Goal: Task Accomplishment & Management: Use online tool/utility

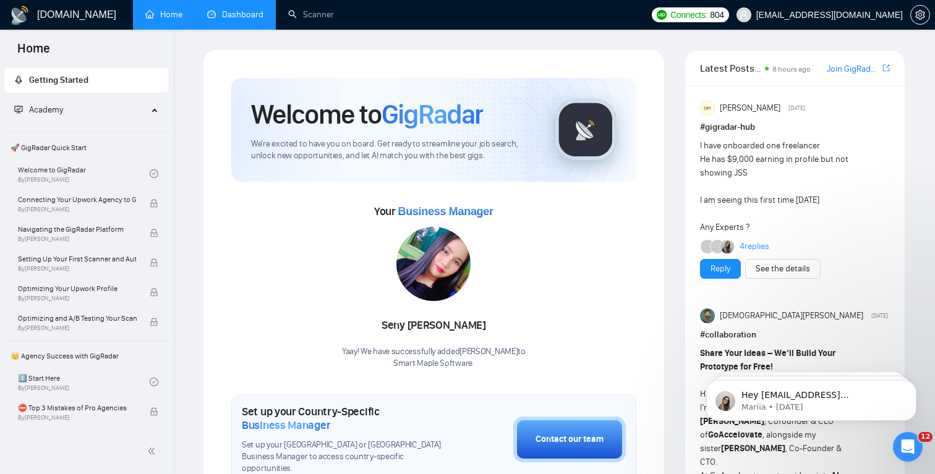
click at [220, 20] on link "Dashboard" at bounding box center [235, 14] width 56 height 11
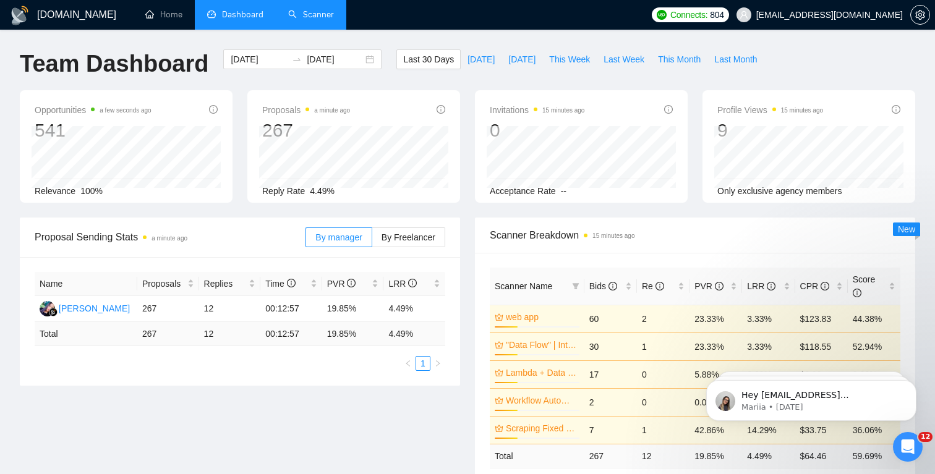
click at [316, 19] on link "Scanner" at bounding box center [311, 14] width 46 height 11
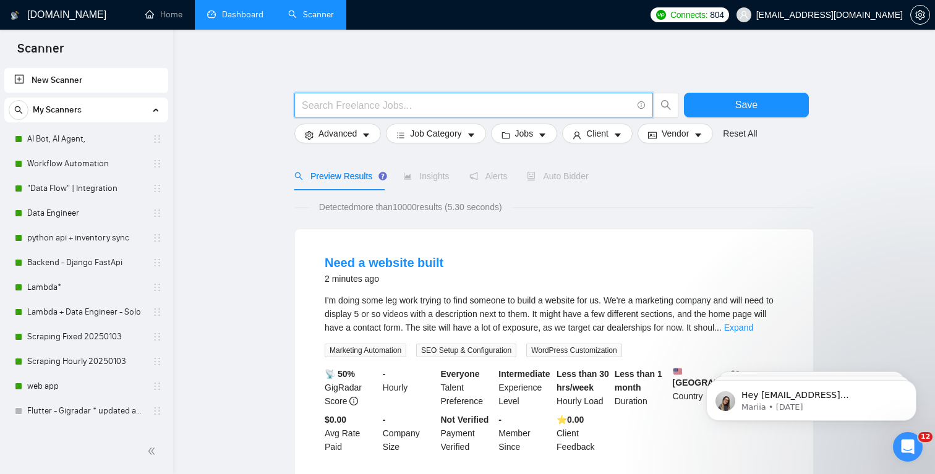
click at [361, 107] on input "text" at bounding box center [467, 105] width 330 height 15
paste input "Automation Developer Needed: Build 3 n8n Workflows"
click at [668, 105] on icon "search" at bounding box center [666, 105] width 10 height 10
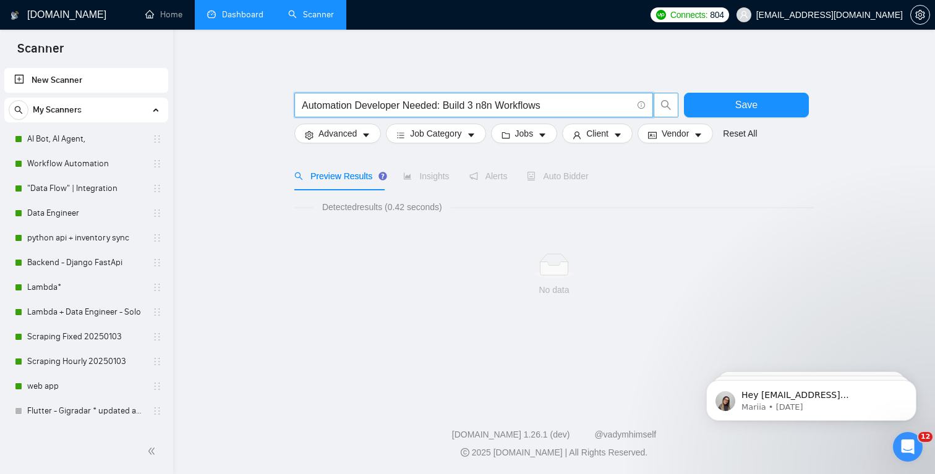
click at [552, 109] on input "Automation Developer Needed: Build 3 n8n Workflows" at bounding box center [467, 105] width 330 height 15
type input "Automation Developer Needed: Build 3 n8n Workflows"
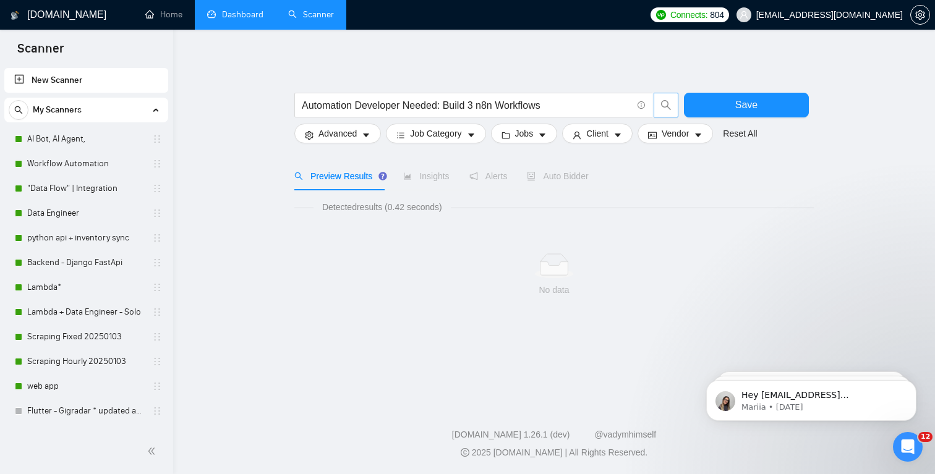
click at [82, 83] on link "New Scanner" at bounding box center [86, 80] width 144 height 25
click at [25, 74] on link "New Scanner" at bounding box center [86, 80] width 144 height 25
click at [95, 135] on link "AI Bot, AI Agent," at bounding box center [86, 139] width 118 height 25
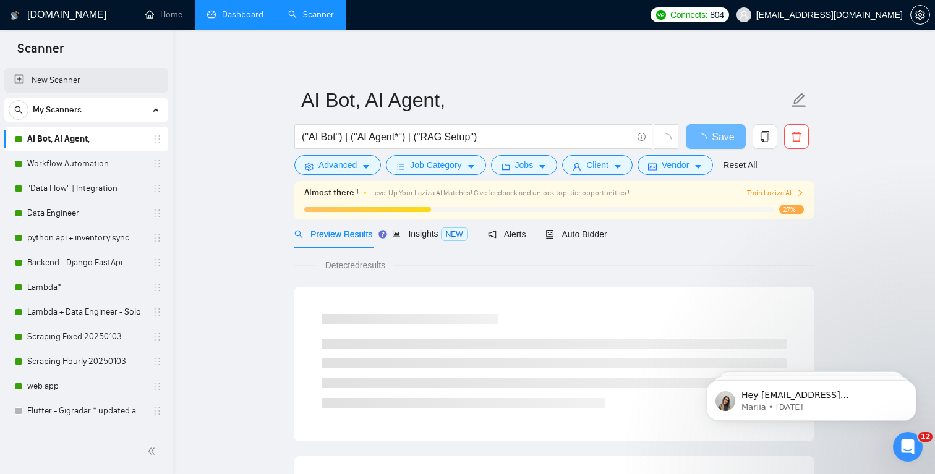
click at [76, 81] on link "New Scanner" at bounding box center [86, 80] width 144 height 25
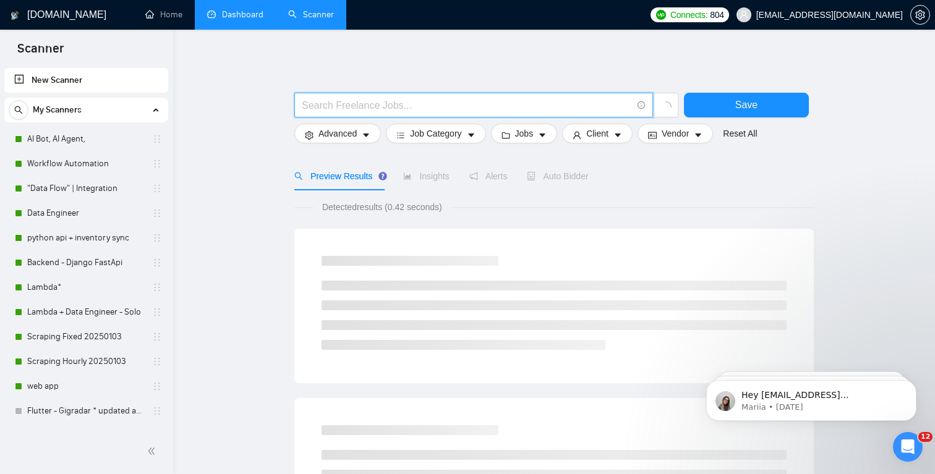
click at [372, 108] on input "text" at bounding box center [467, 105] width 330 height 15
paste input "Automation Developer Needed: Build 3 n8n Workflows"
type input "Automation Developer Needed: Build 3 n8n Workflows"
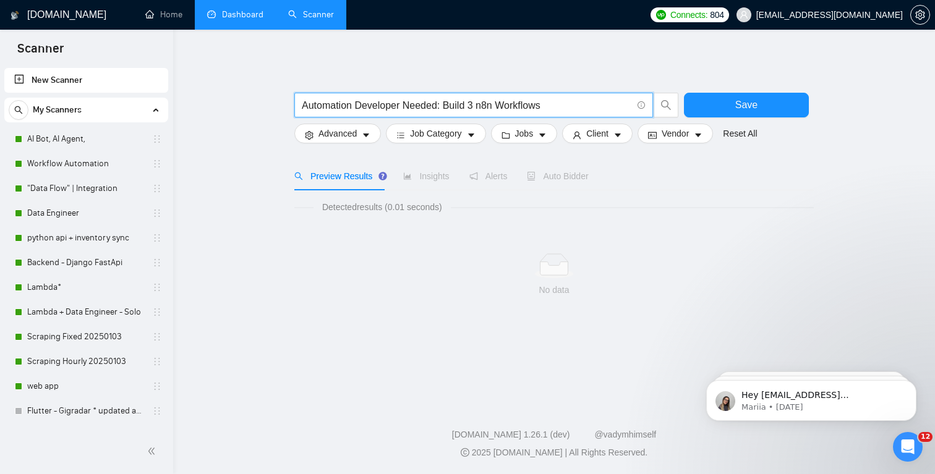
click at [669, 105] on icon "search" at bounding box center [666, 105] width 11 height 11
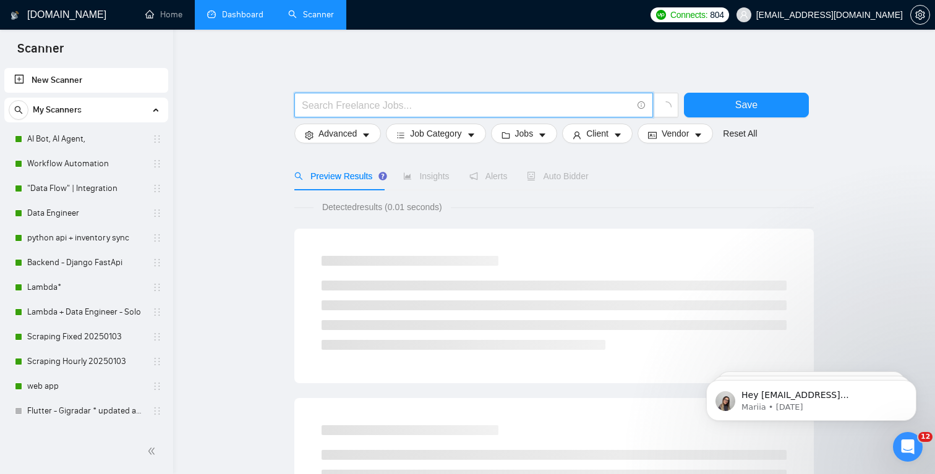
click at [668, 109] on icon "loading" at bounding box center [666, 106] width 11 height 11
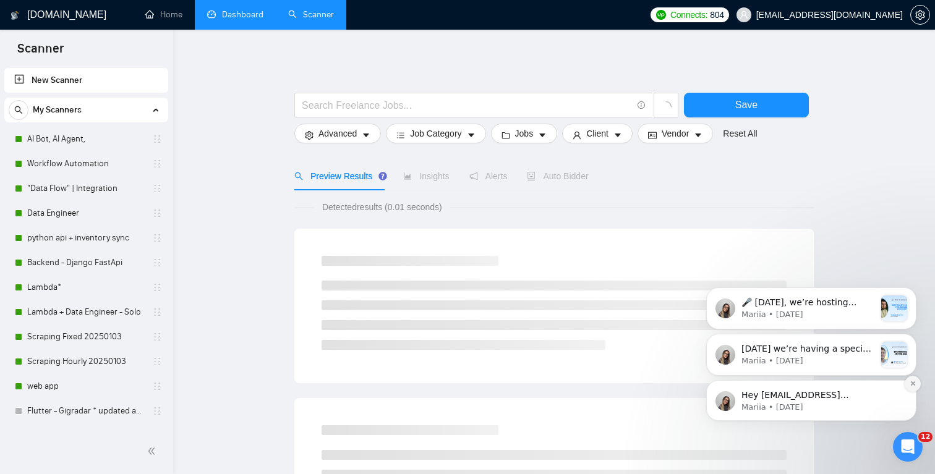
click at [912, 387] on icon "Dismiss notification" at bounding box center [913, 383] width 7 height 7
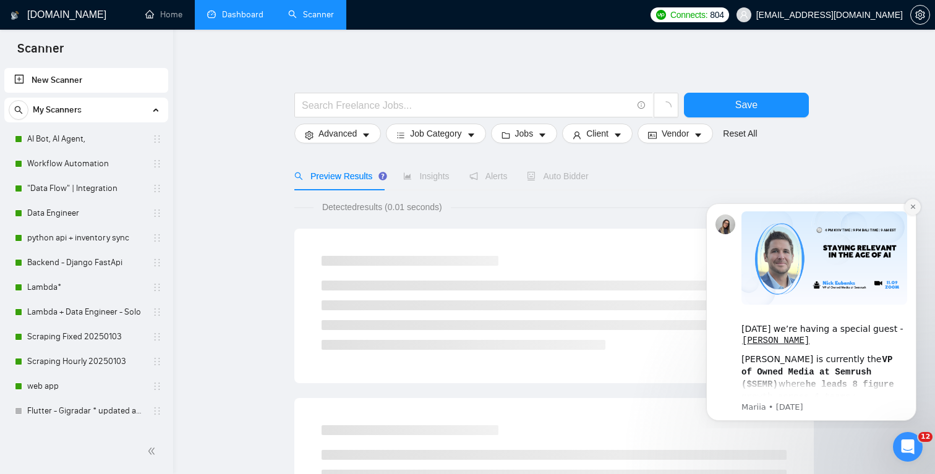
click at [912, 207] on icon "Dismiss notification" at bounding box center [913, 207] width 4 height 4
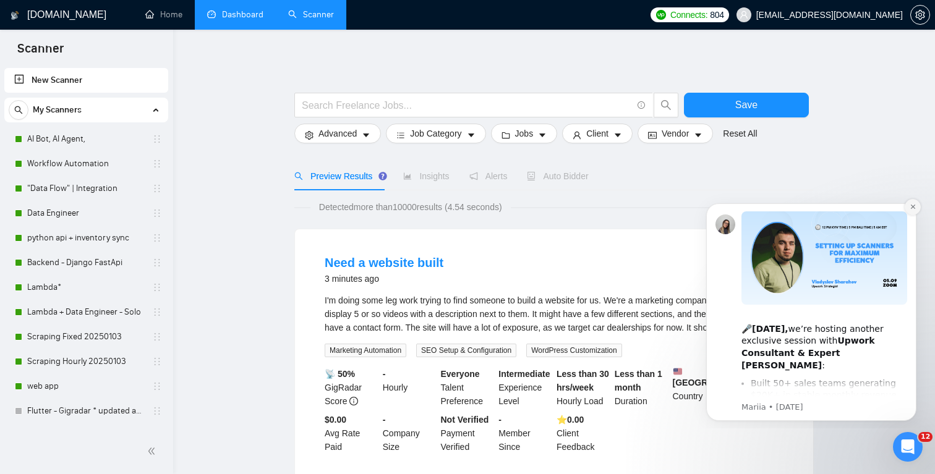
click at [914, 210] on icon "Dismiss notification" at bounding box center [913, 207] width 7 height 7
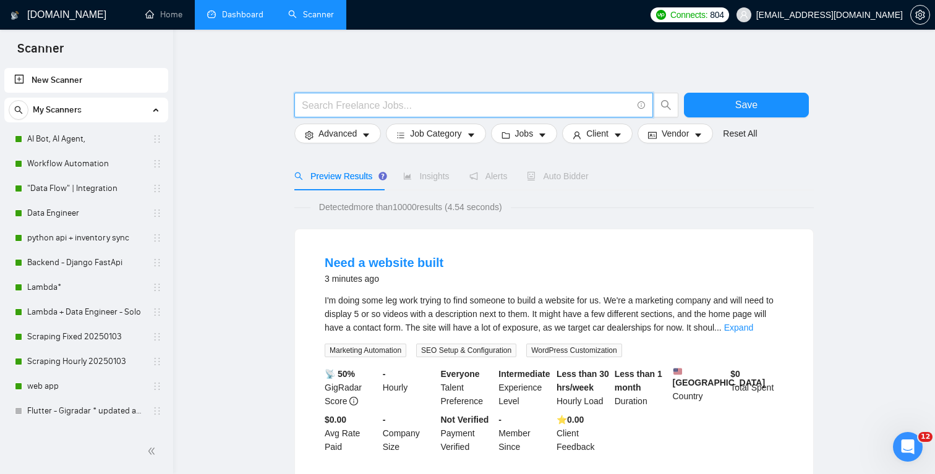
click at [497, 103] on input "text" at bounding box center [467, 105] width 330 height 15
paste input "Automation Developer Needed: Build 3 n8n Workflows"
type input "Automation Developer Needed: Build 3 n8n Workflows"
